Goal: Information Seeking & Learning: Learn about a topic

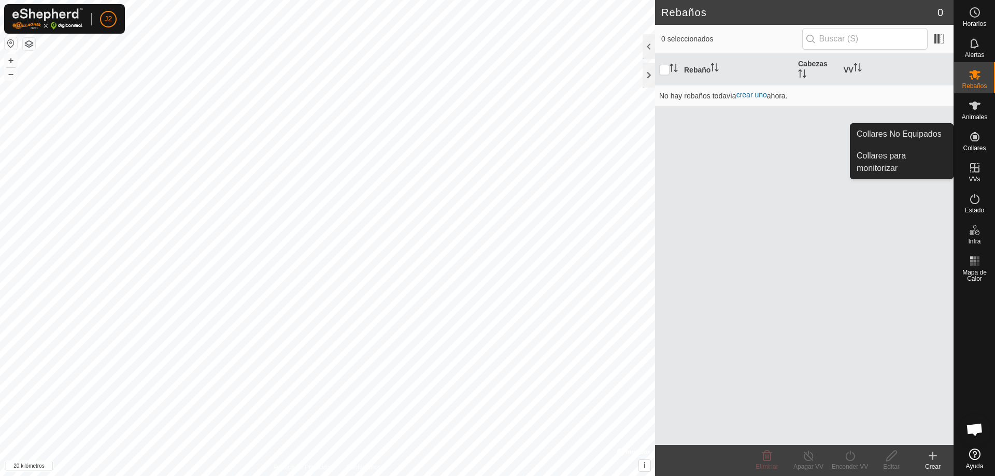
click at [982, 142] on es-neckbands-svg-icon at bounding box center [974, 136] width 19 height 17
click at [904, 138] on link "Collares No Equipados" at bounding box center [901, 134] width 103 height 21
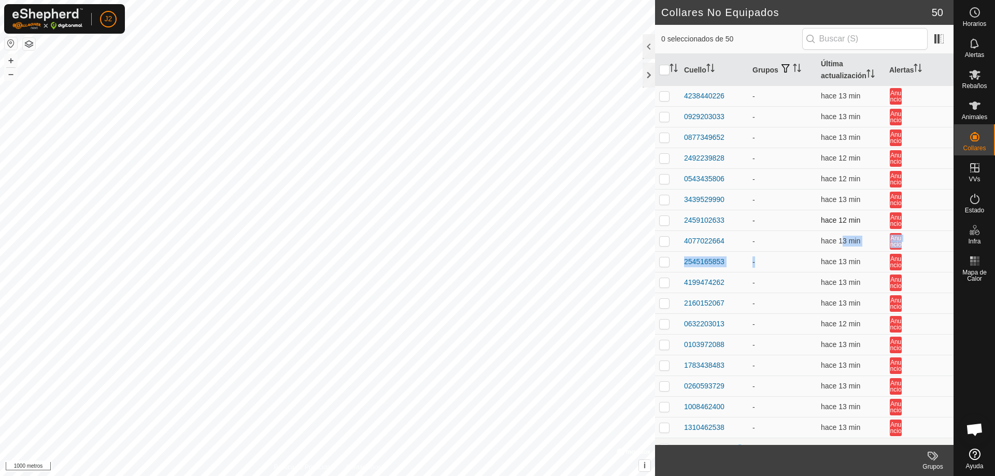
drag, startPoint x: 793, startPoint y: 260, endPoint x: 848, endPoint y: 224, distance: 65.8
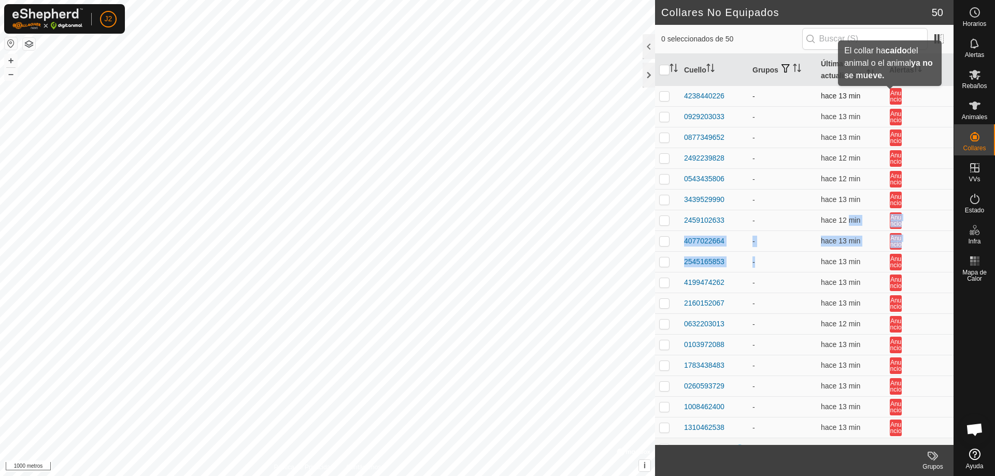
click at [892, 102] on font "Anuncio" at bounding box center [895, 96] width 11 height 13
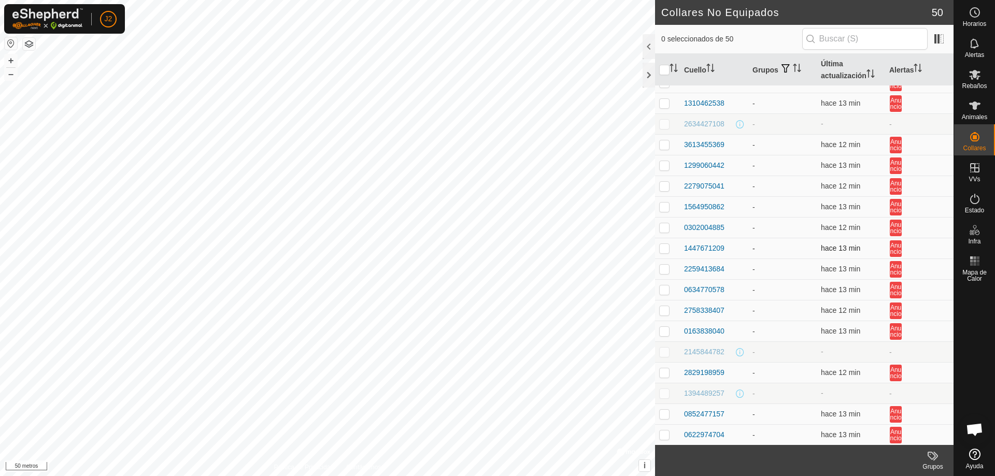
scroll to position [311, 0]
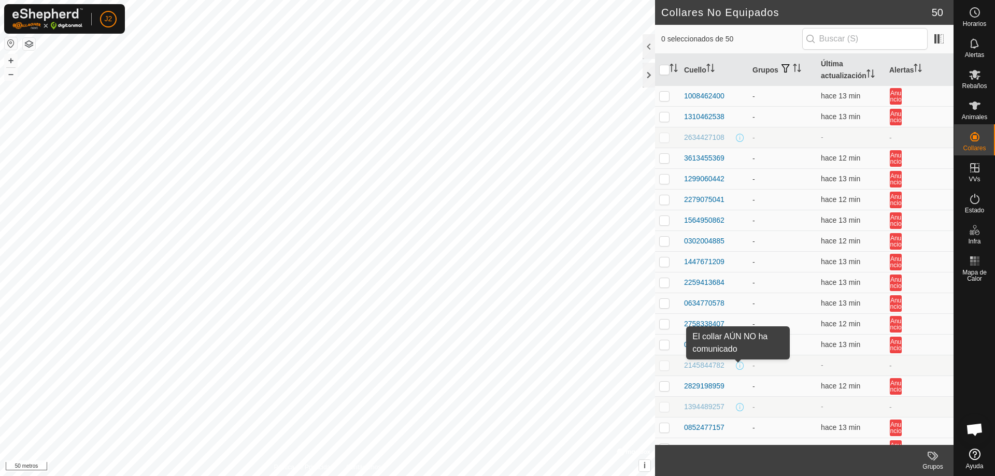
click at [736, 364] on span at bounding box center [740, 366] width 8 height 8
click at [707, 368] on font "2145844782" at bounding box center [704, 365] width 40 height 8
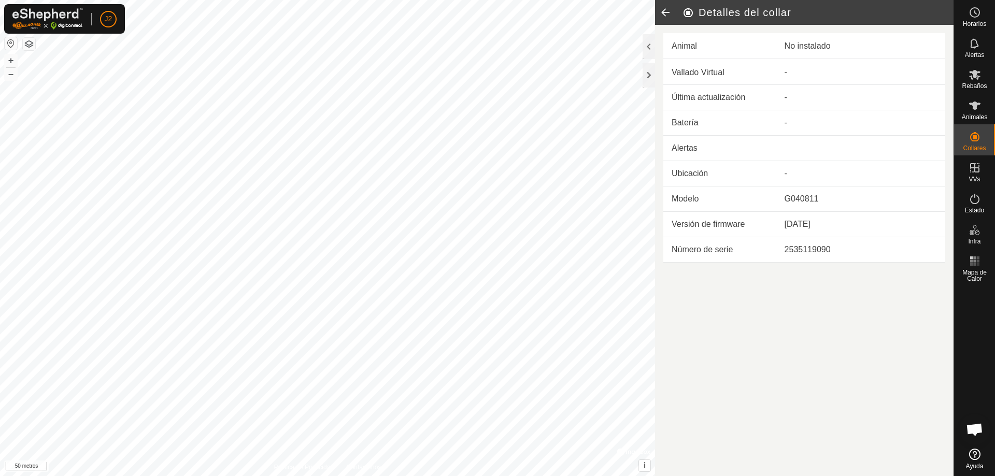
click at [776, 256] on td "2535119090" at bounding box center [860, 249] width 169 height 25
click at [665, 13] on icon at bounding box center [665, 12] width 21 height 25
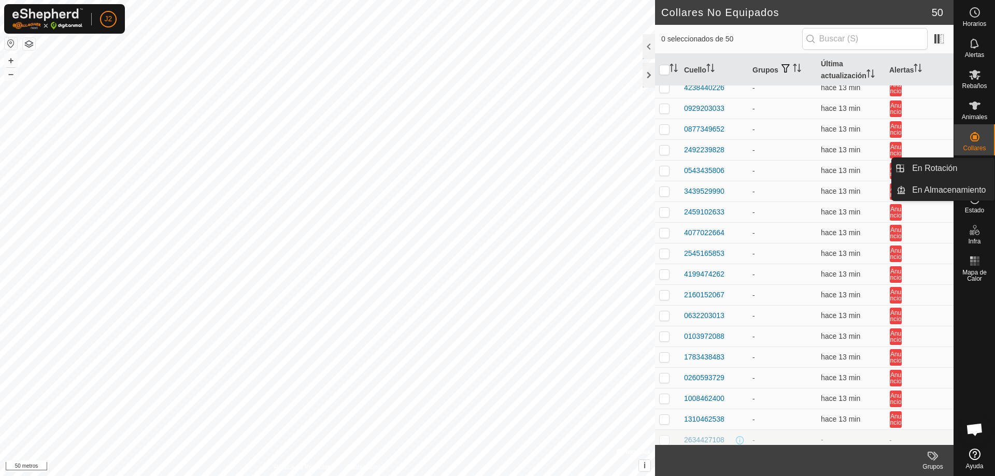
scroll to position [4, 0]
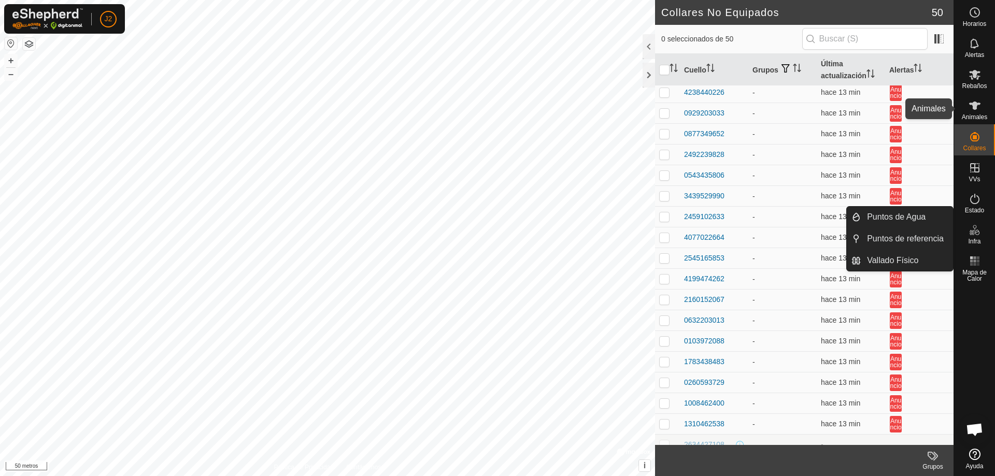
click at [968, 113] on font "Animales" at bounding box center [974, 116] width 25 height 7
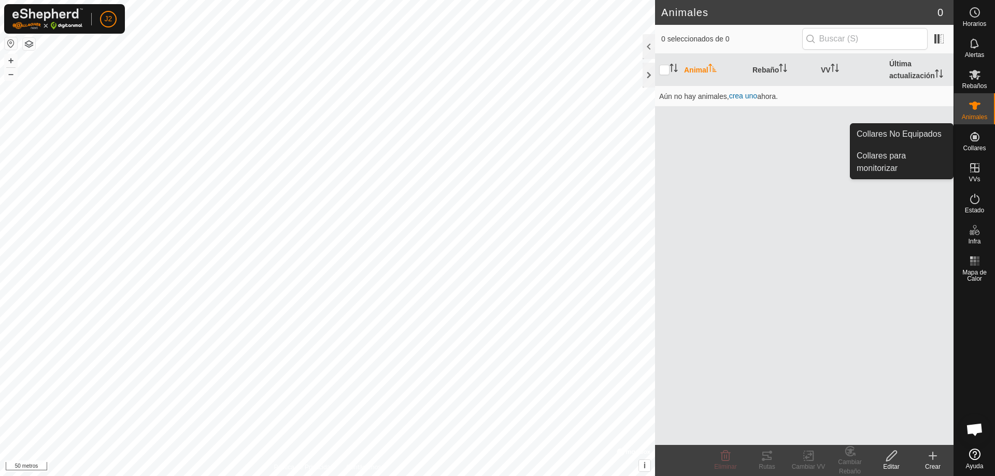
click at [962, 139] on div "Collares" at bounding box center [974, 139] width 41 height 31
click at [969, 145] on font "Collares" at bounding box center [974, 148] width 23 height 7
click at [907, 128] on link "Collares No Equipados" at bounding box center [901, 134] width 103 height 21
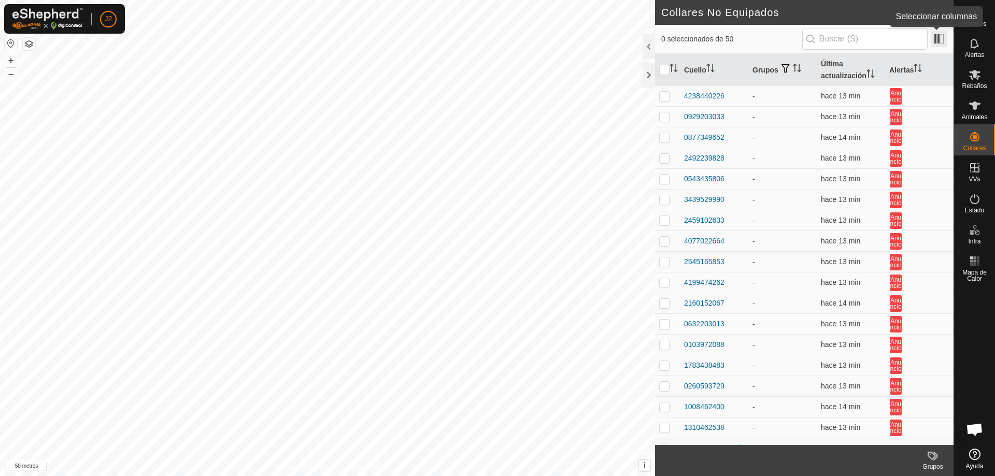
click at [938, 39] on span at bounding box center [939, 39] width 17 height 17
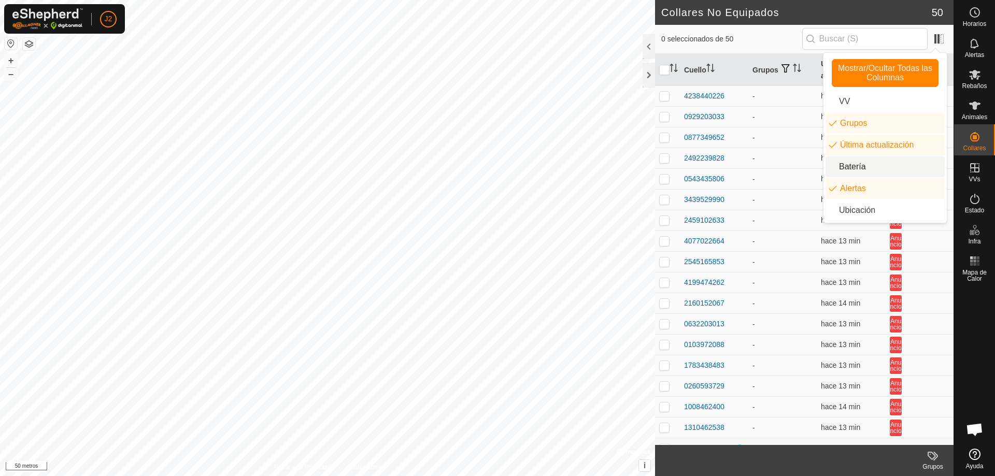
click at [856, 161] on li "Batería" at bounding box center [884, 166] width 119 height 21
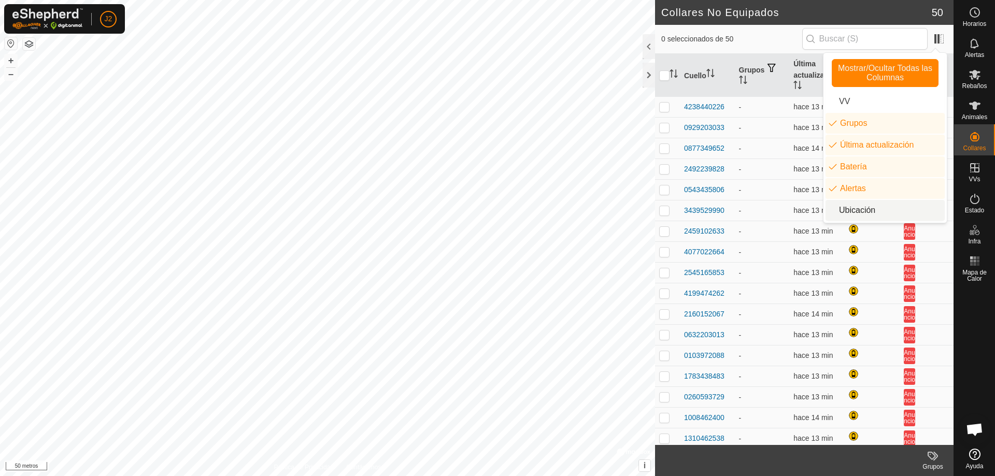
click at [848, 205] on li "Ubicación" at bounding box center [884, 210] width 119 height 21
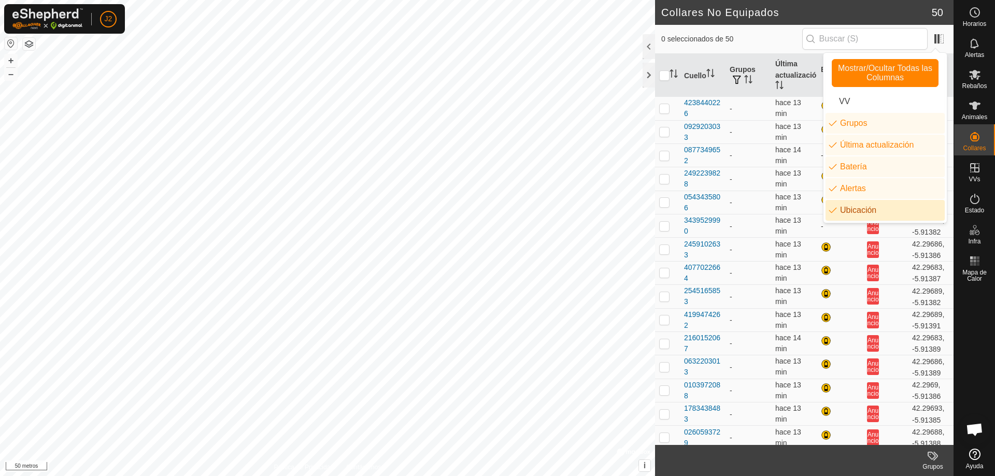
click at [848, 206] on li "Ubicación" at bounding box center [884, 210] width 119 height 21
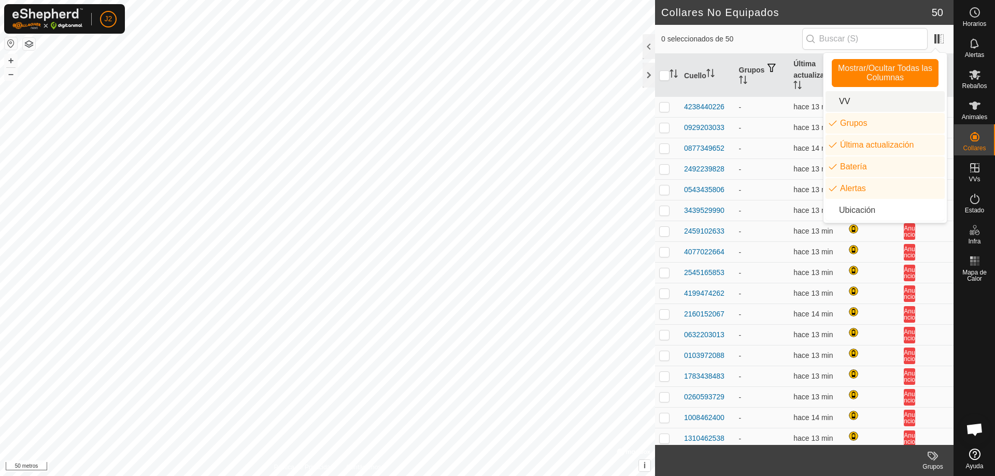
click at [881, 106] on li "VV" at bounding box center [884, 101] width 119 height 21
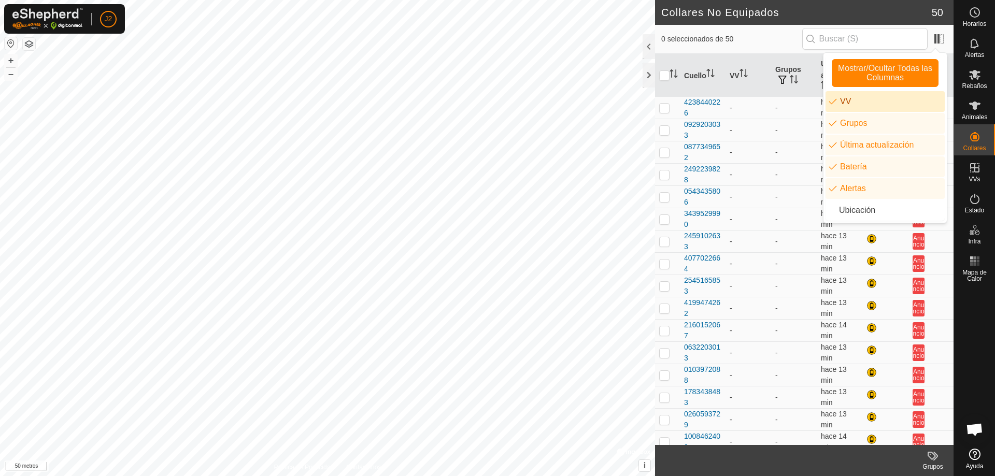
click at [881, 106] on li "VV" at bounding box center [884, 101] width 119 height 21
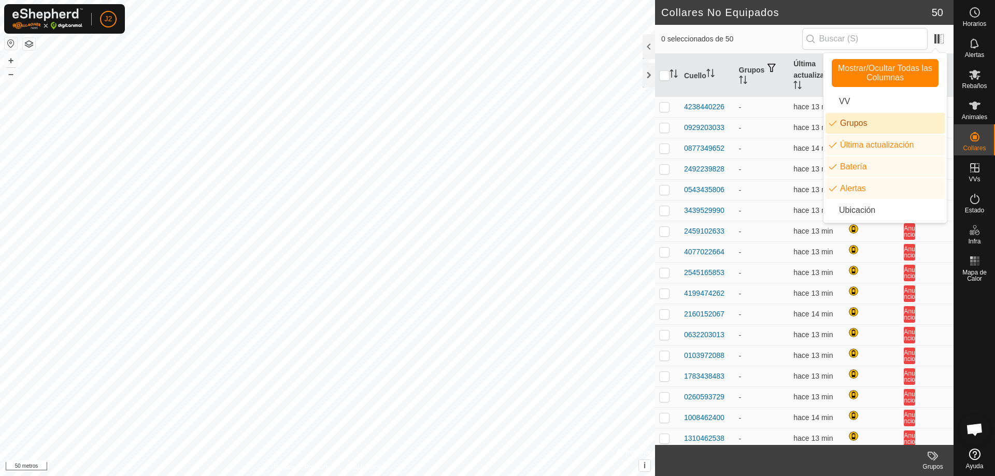
click at [884, 126] on li "Grupos" at bounding box center [884, 123] width 119 height 21
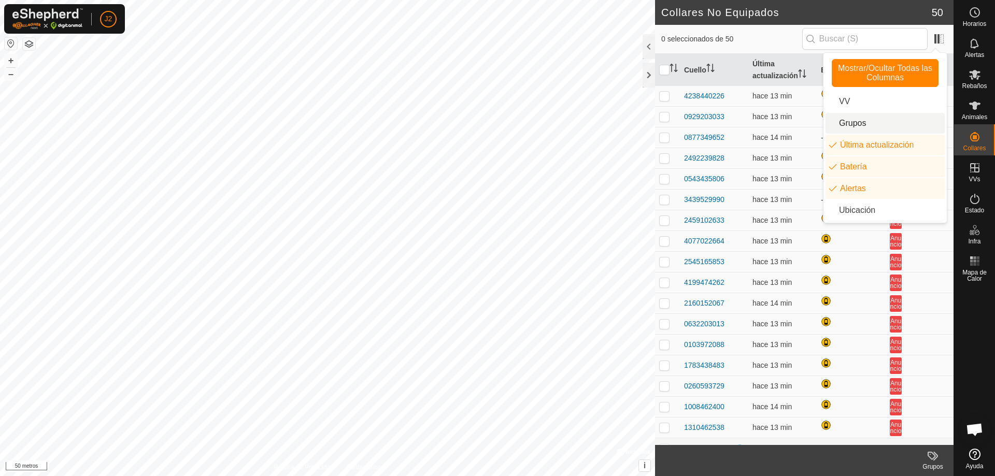
click at [884, 126] on li "Grupos" at bounding box center [884, 123] width 119 height 21
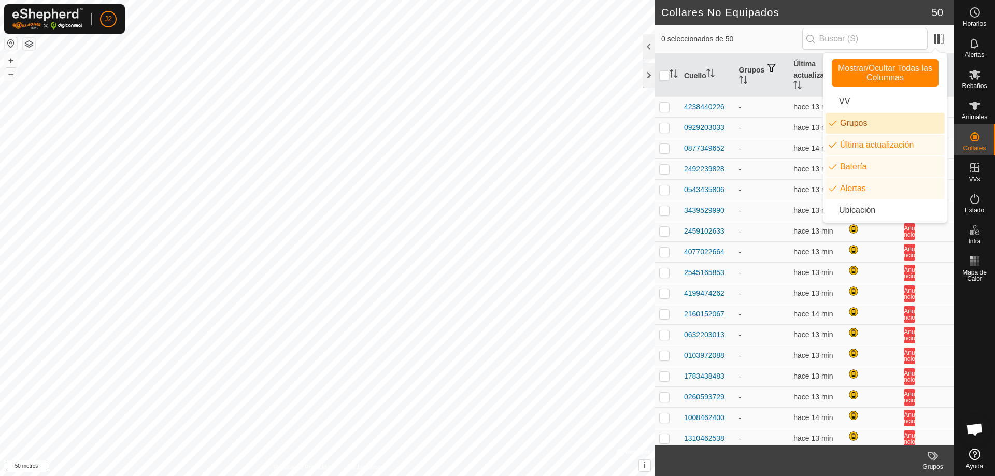
click at [884, 126] on li "Grupos" at bounding box center [884, 123] width 119 height 21
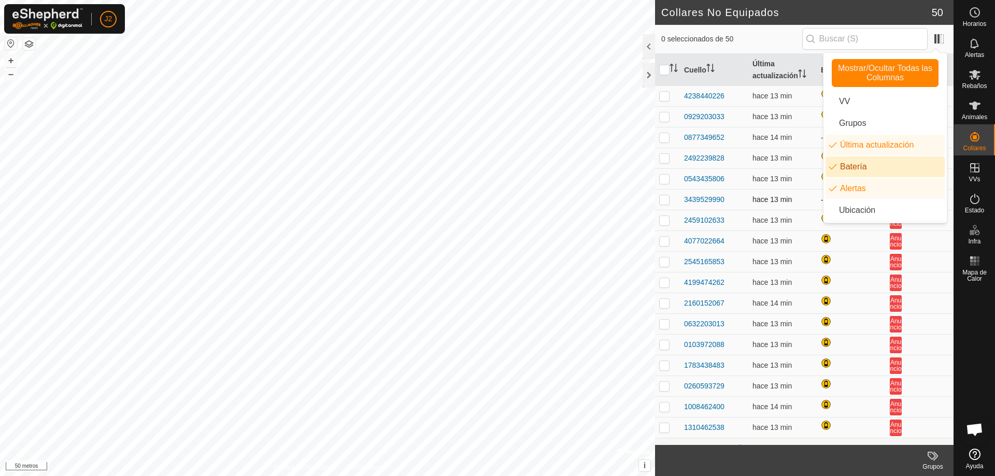
click at [792, 207] on td "hace 13 min" at bounding box center [782, 200] width 68 height 21
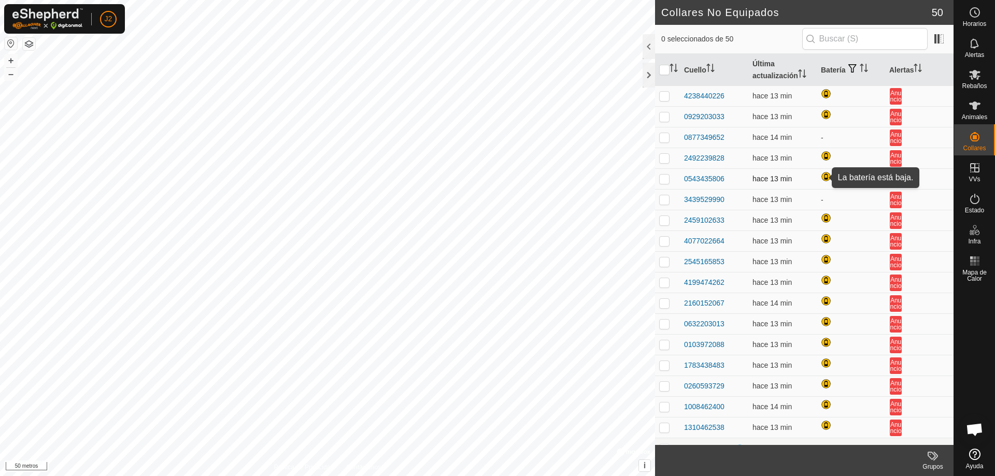
click at [822, 177] on div at bounding box center [827, 177] width 12 height 12
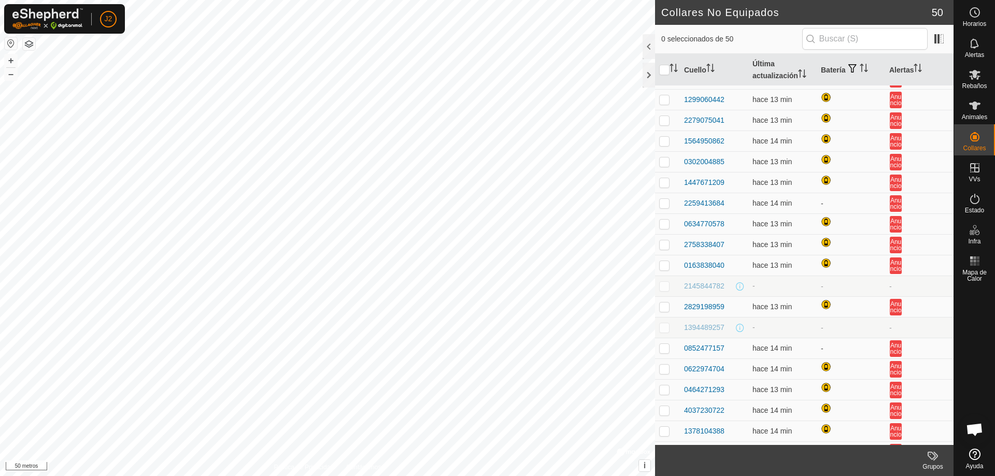
scroll to position [414, 0]
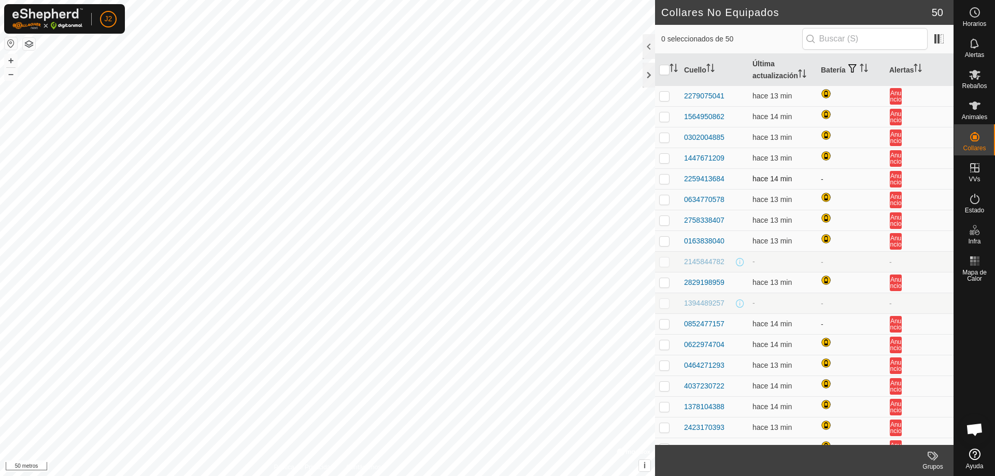
click at [785, 181] on font "hace 14 min" at bounding box center [771, 179] width 39 height 8
click at [705, 176] on font "2259413684" at bounding box center [704, 179] width 40 height 8
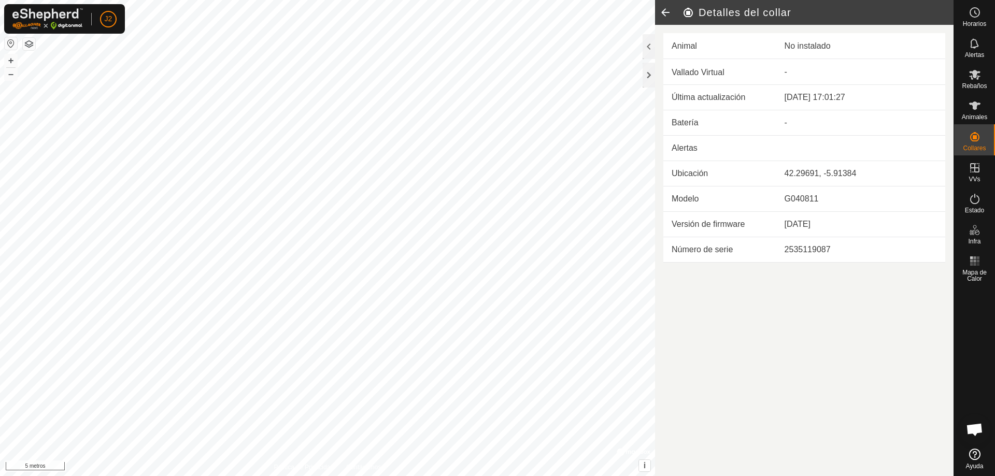
click at [661, 10] on icon at bounding box center [665, 12] width 21 height 25
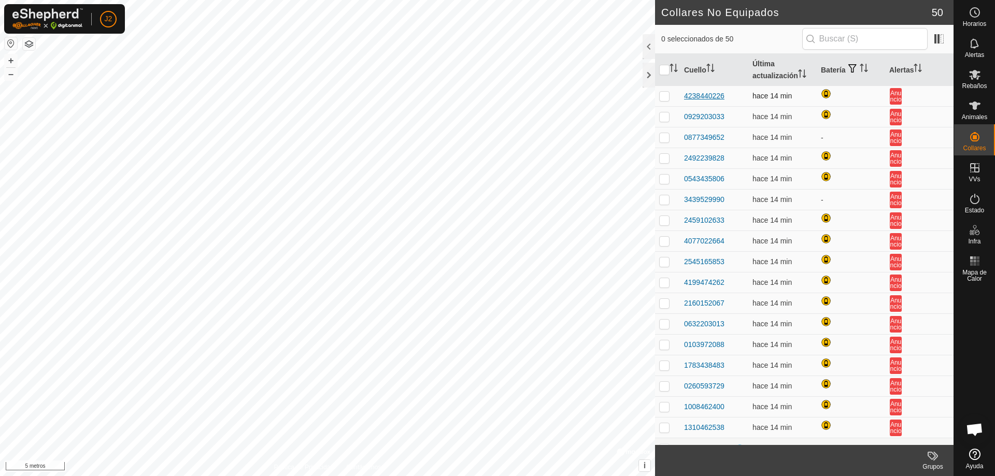
click at [690, 93] on font "4238440226" at bounding box center [704, 96] width 40 height 8
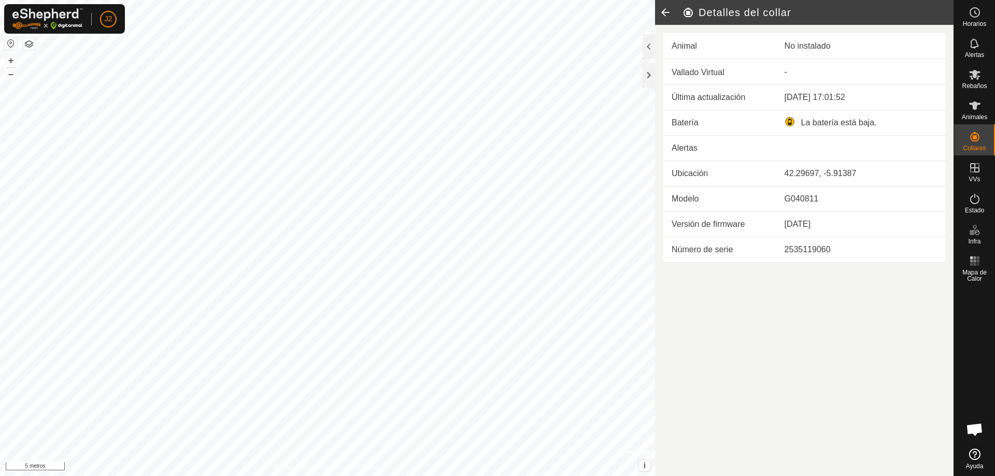
click at [663, 15] on icon at bounding box center [665, 12] width 21 height 25
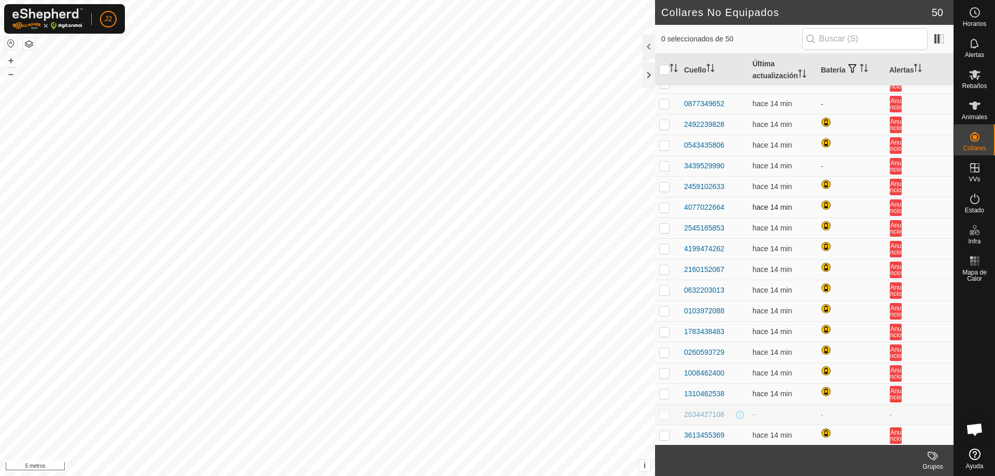
scroll to position [52, 0]
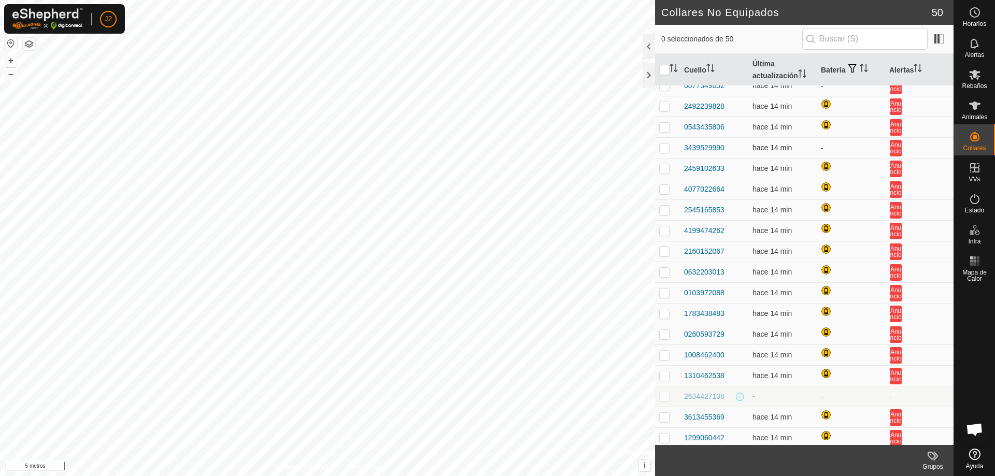
click at [722, 147] on font "3439529990" at bounding box center [704, 148] width 40 height 8
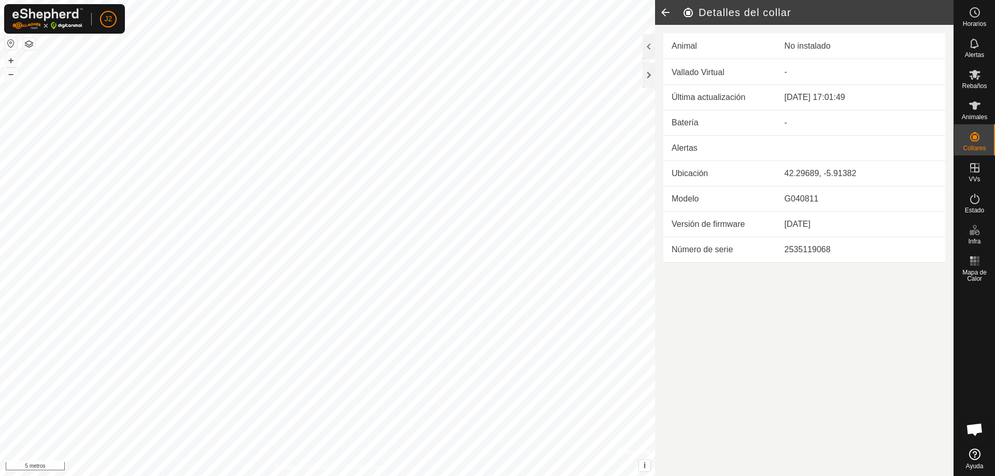
click at [664, 16] on icon at bounding box center [665, 12] width 21 height 25
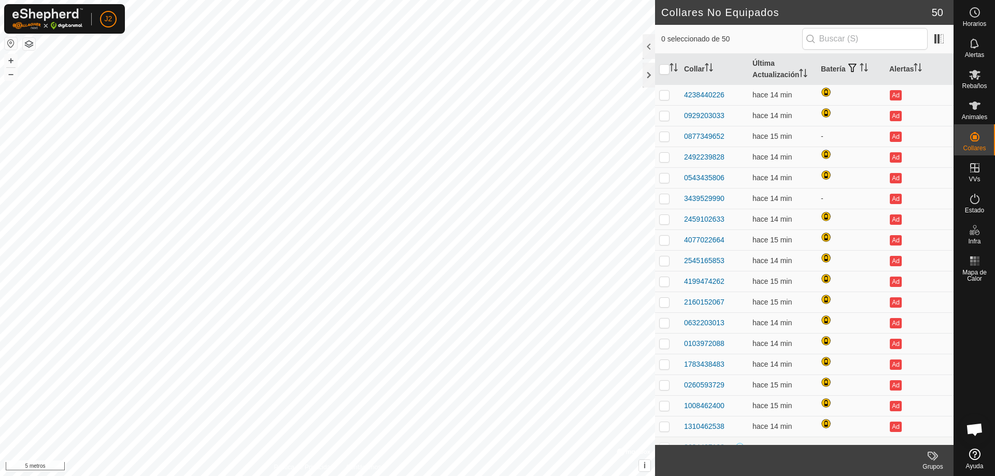
click at [664, 16] on h2 "Collares No Equipados" at bounding box center [796, 12] width 270 height 12
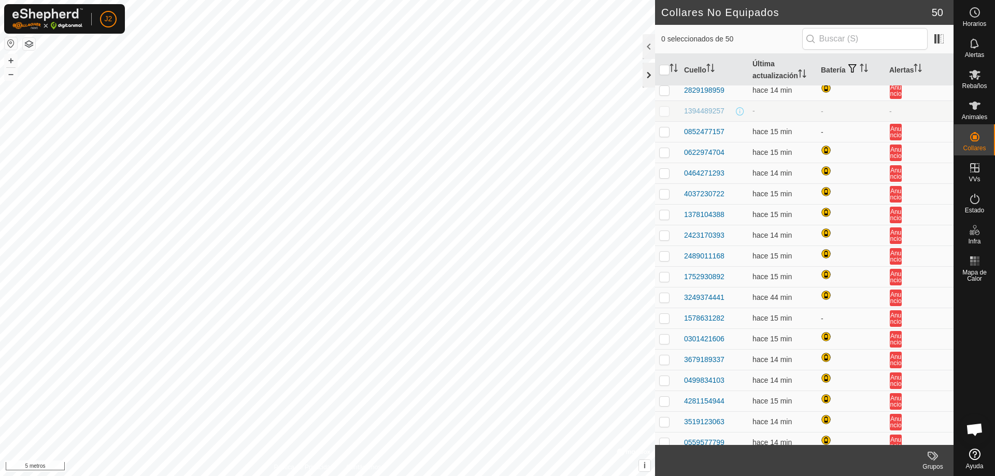
scroll to position [574, 0]
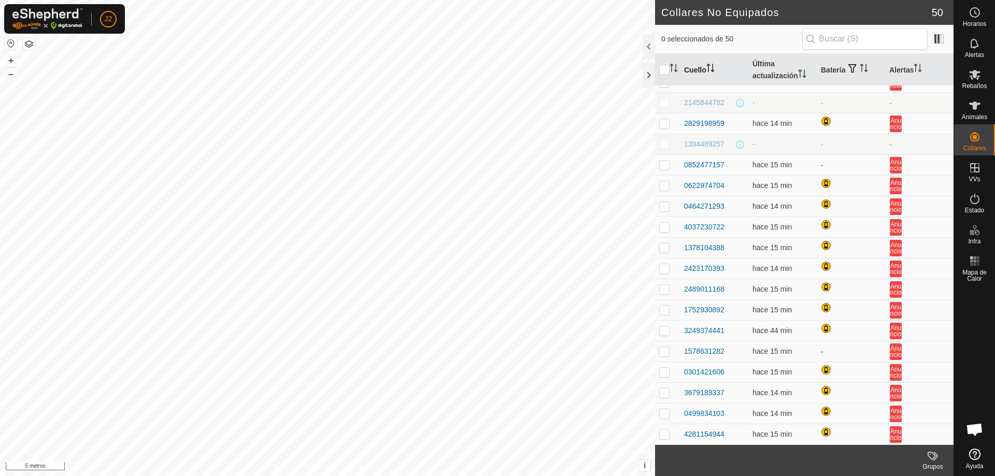
click at [704, 74] on font "Cuello" at bounding box center [695, 70] width 22 height 8
click at [789, 68] on th "Última actualización" at bounding box center [782, 70] width 68 height 32
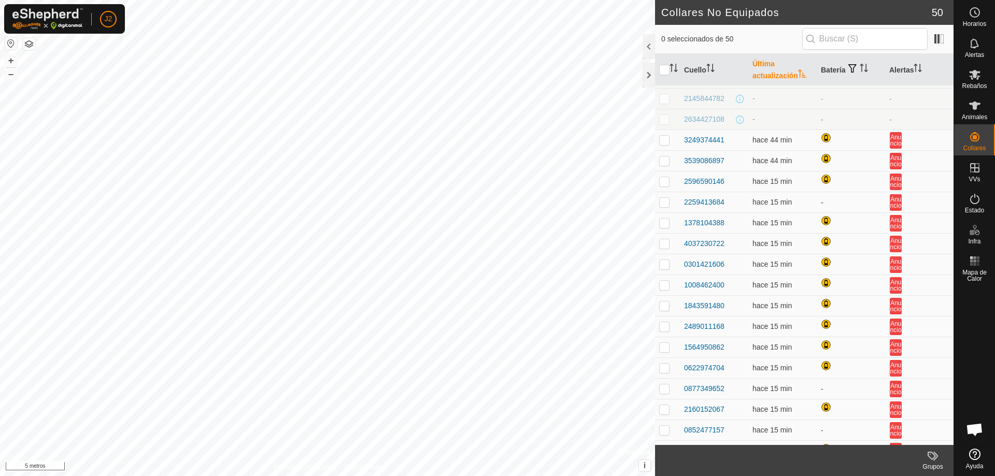
scroll to position [0, 0]
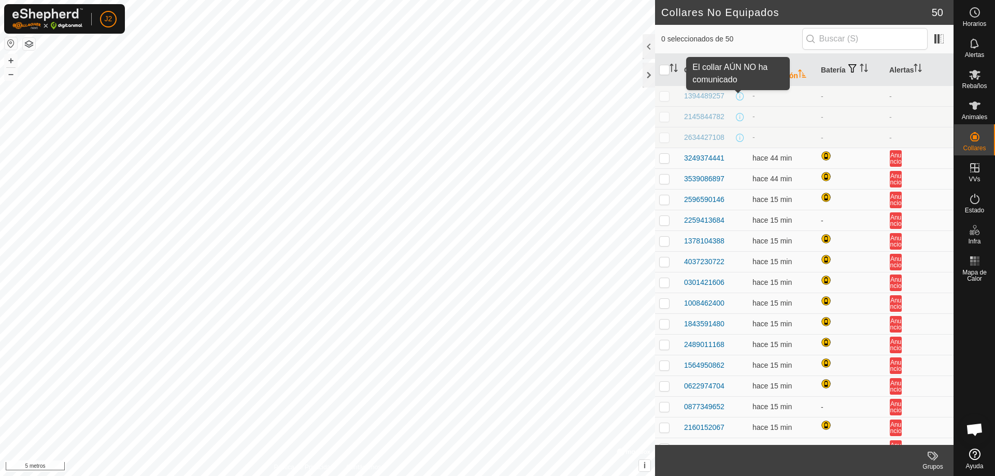
click at [741, 98] on span at bounding box center [740, 96] width 8 height 8
click at [714, 97] on font "1394489257" at bounding box center [704, 96] width 40 height 8
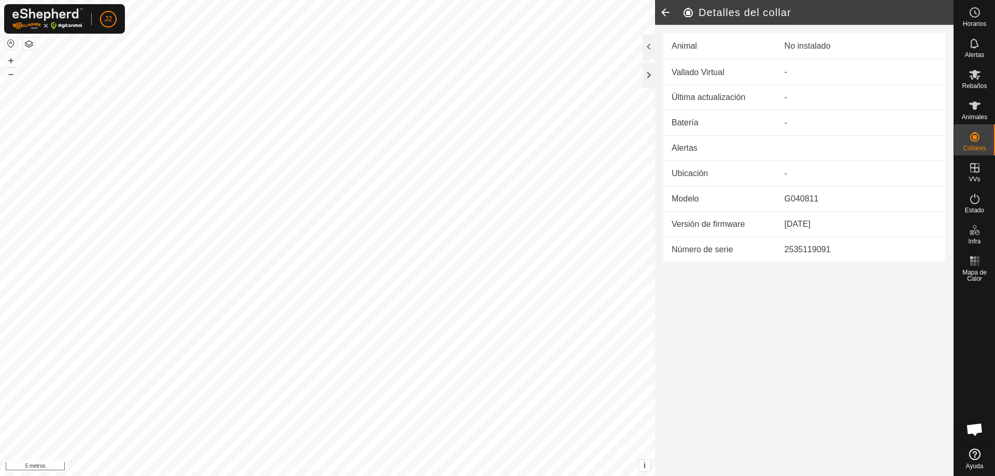
click at [816, 50] on div "No instalado" at bounding box center [860, 46] width 152 height 12
click at [671, 16] on icon at bounding box center [665, 12] width 21 height 25
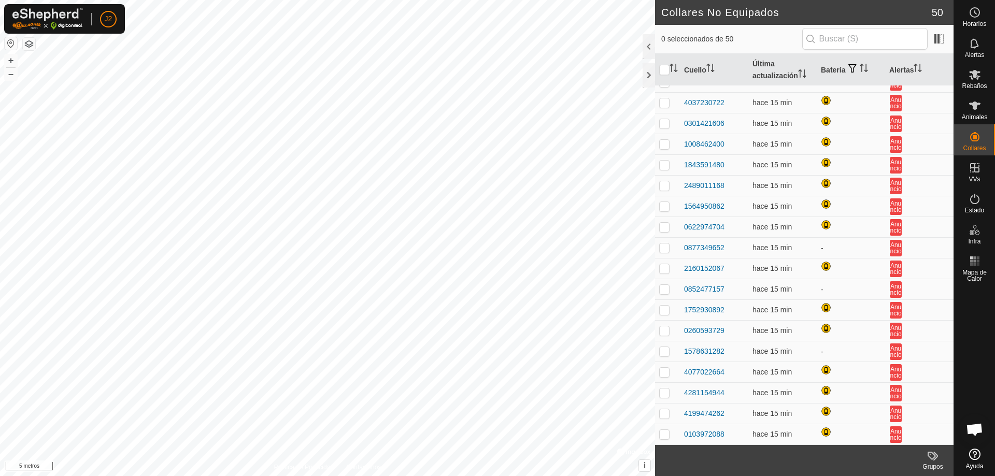
scroll to position [107, 0]
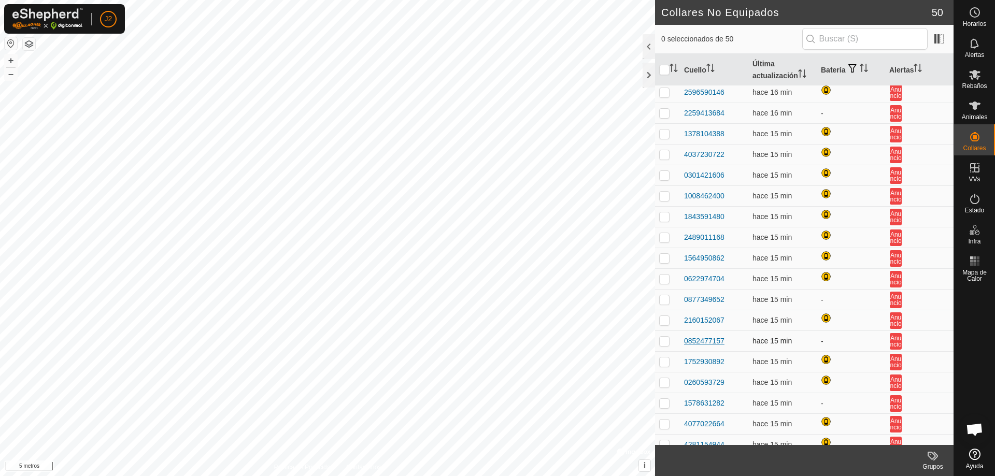
click at [719, 344] on font "0852477157" at bounding box center [704, 341] width 40 height 8
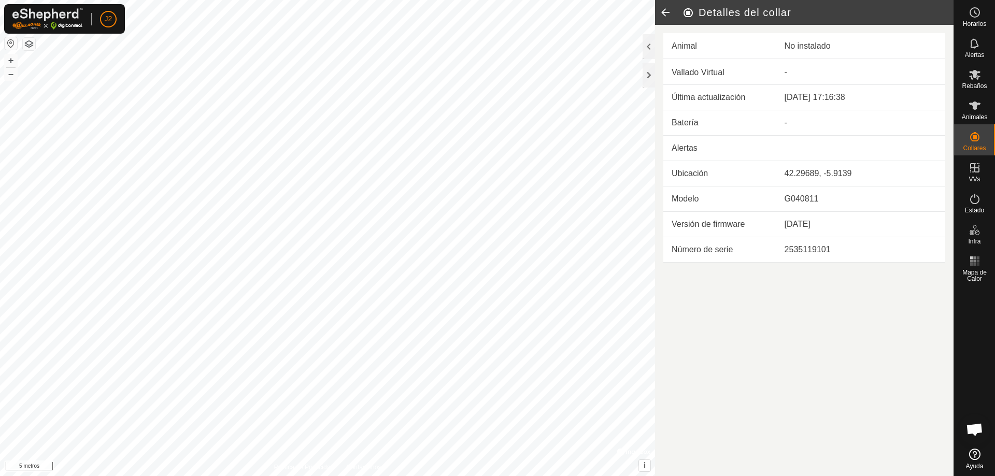
click at [661, 15] on icon at bounding box center [665, 12] width 21 height 25
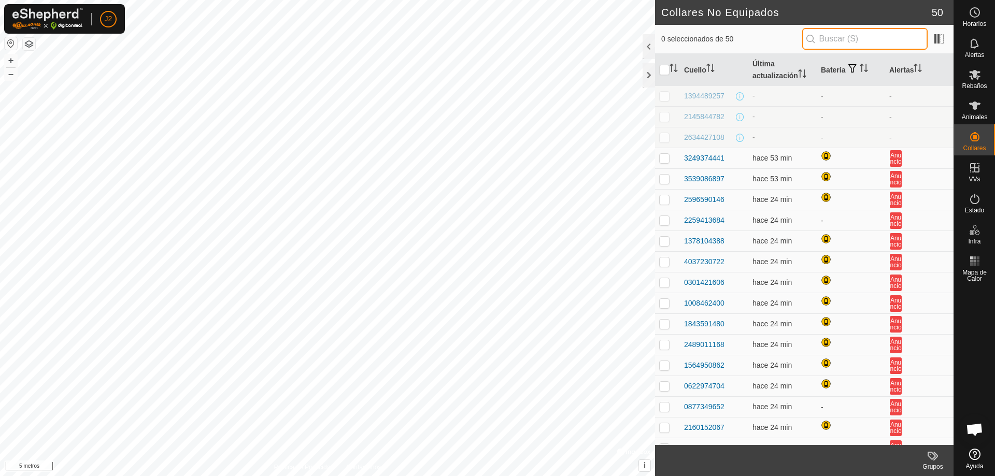
click at [860, 41] on input "text" at bounding box center [864, 39] width 125 height 22
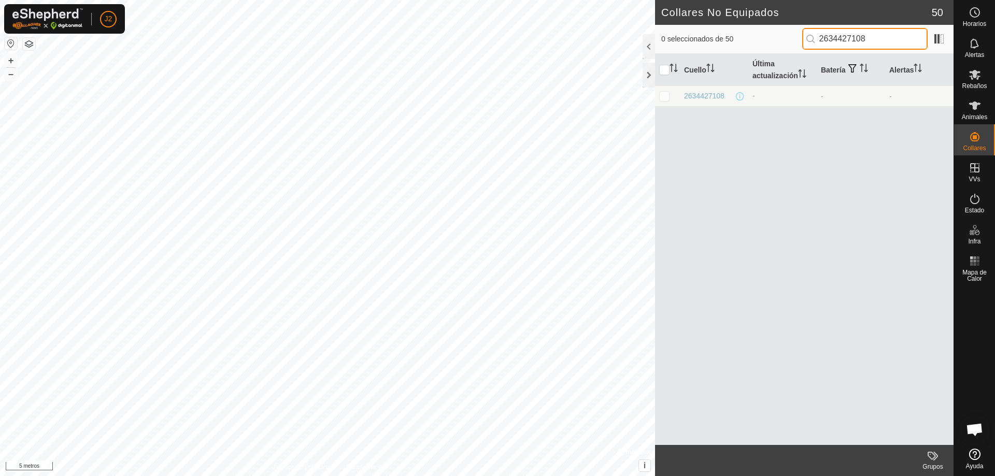
type input "2634427108"
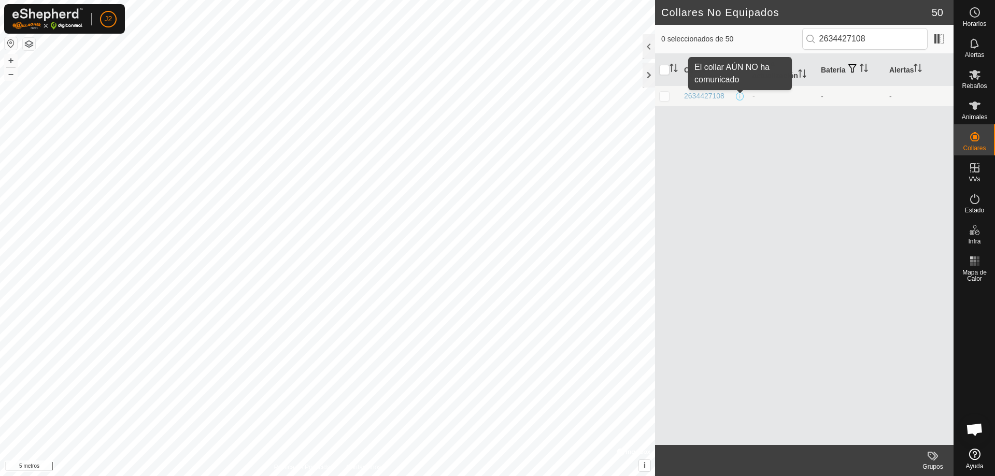
click at [741, 98] on span at bounding box center [740, 96] width 8 height 8
click at [712, 96] on font "2634427108" at bounding box center [704, 96] width 40 height 8
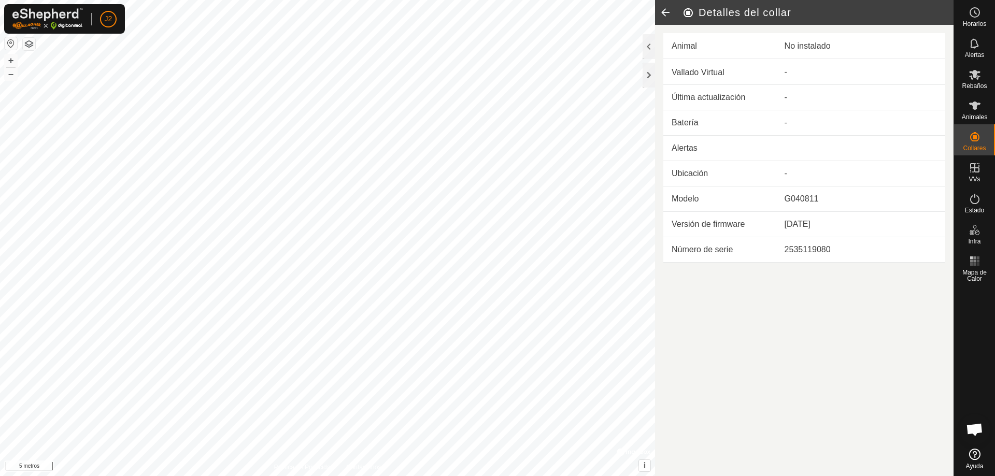
drag, startPoint x: 815, startPoint y: 247, endPoint x: 817, endPoint y: 252, distance: 5.6
click at [817, 252] on font "2535119080" at bounding box center [807, 249] width 46 height 9
click at [655, 9] on icon at bounding box center [665, 12] width 21 height 25
